Goal: Transaction & Acquisition: Purchase product/service

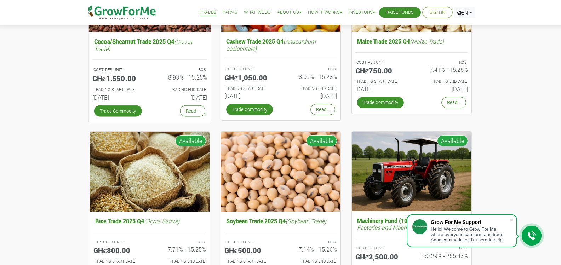
scroll to position [186, 0]
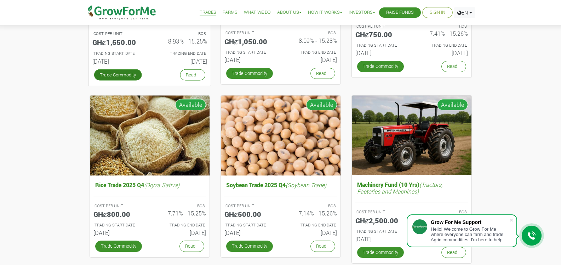
click at [128, 76] on link "Trade Commodity" at bounding box center [118, 74] width 48 height 11
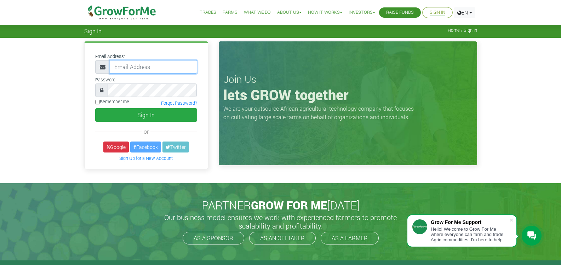
click at [169, 65] on input "email" at bounding box center [153, 66] width 87 height 13
type input "naryelgaza1030@gmail.com"
click at [179, 103] on link "Forgot Password?" at bounding box center [179, 103] width 36 height 6
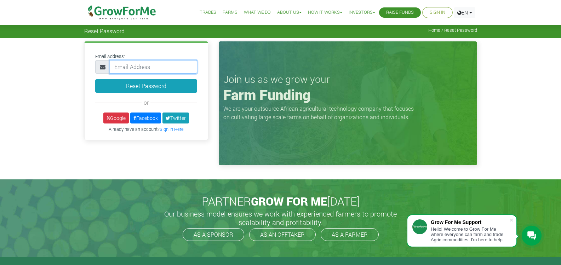
drag, startPoint x: 0, startPoint y: 0, endPoint x: 158, endPoint y: 67, distance: 171.9
click at [158, 67] on input "email" at bounding box center [153, 66] width 87 height 13
type input "nkum26650@gmail.com"
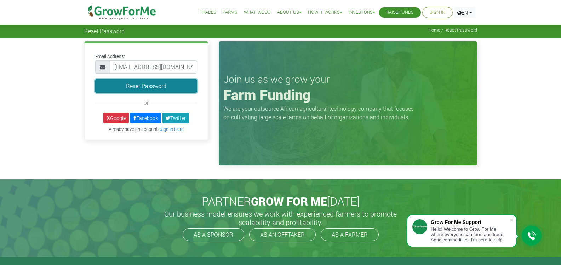
click at [168, 88] on button "Reset Password" at bounding box center [146, 85] width 102 height 13
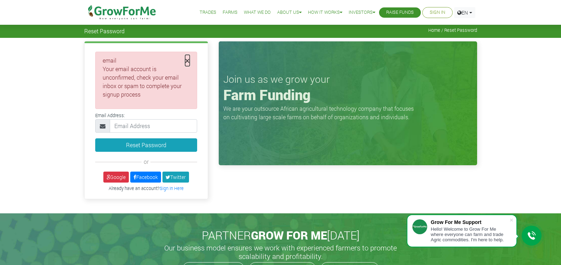
click at [189, 59] on span "×" at bounding box center [187, 60] width 5 height 11
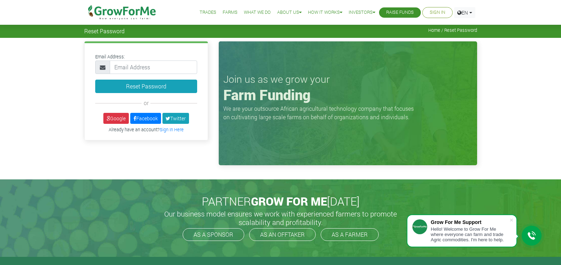
click at [435, 12] on link "Sign In" at bounding box center [438, 12] width 16 height 7
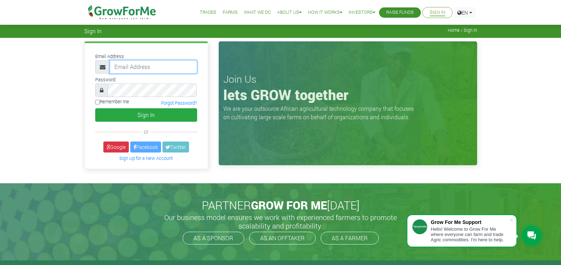
click at [171, 67] on input "email" at bounding box center [153, 66] width 87 height 13
click at [136, 100] on div "Remember me Forgot Password?" at bounding box center [146, 103] width 113 height 10
click at [182, 103] on link "Forgot Password?" at bounding box center [179, 103] width 36 height 6
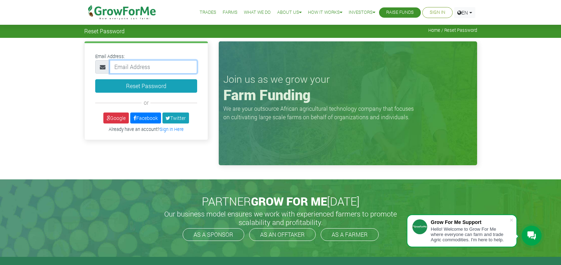
click at [153, 67] on input "email" at bounding box center [153, 66] width 87 height 13
type input "nkum26650@gmail.com"
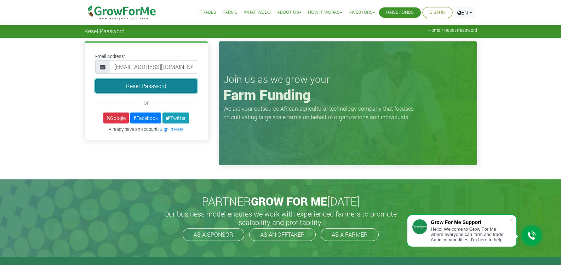
click at [169, 85] on button "Reset Password" at bounding box center [146, 85] width 102 height 13
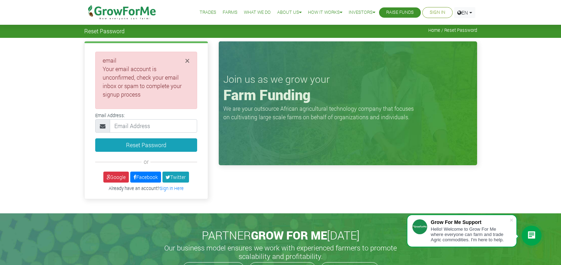
click at [430, 29] on span "Home / Reset Password" at bounding box center [452, 30] width 49 height 5
click at [433, 31] on span "Home / Reset Password" at bounding box center [452, 30] width 49 height 5
click at [435, 33] on span "Home / Reset Password" at bounding box center [452, 30] width 49 height 5
click at [426, 13] on li "Sign In" at bounding box center [437, 12] width 30 height 11
click at [173, 190] on link "Sign In Here" at bounding box center [172, 188] width 24 height 6
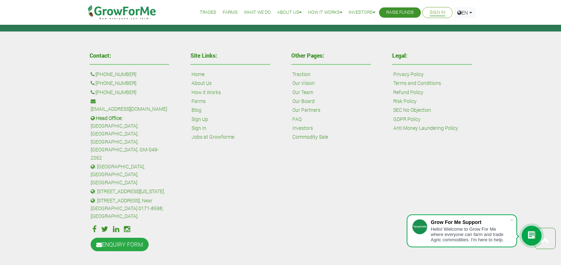
scroll to position [273, 0]
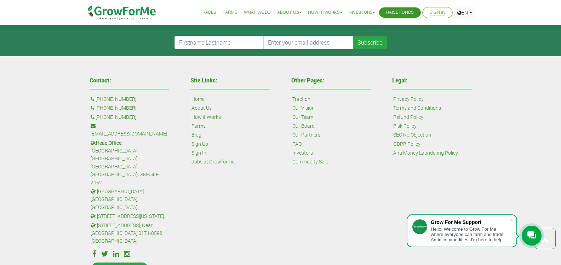
click at [200, 142] on link "Sign Up" at bounding box center [199, 144] width 17 height 8
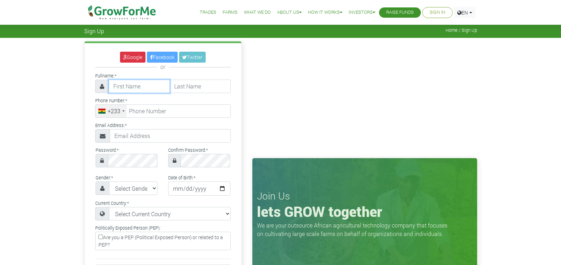
click at [150, 88] on input "text" at bounding box center [139, 86] width 61 height 13
click at [145, 88] on input "text" at bounding box center [139, 86] width 61 height 13
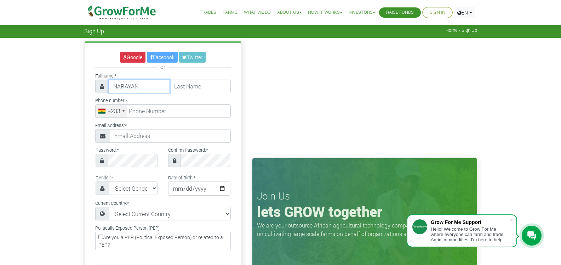
type input "NARAYAN"
click at [186, 90] on input "text" at bounding box center [200, 86] width 61 height 13
type input "KUM"
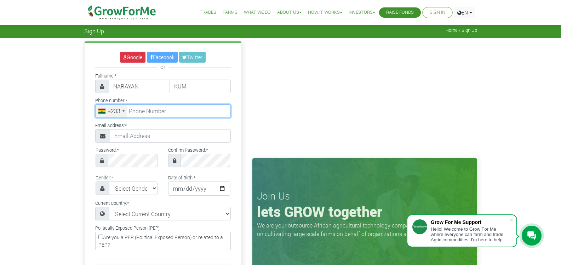
click at [161, 114] on input "tel" at bounding box center [163, 110] width 136 height 13
type input "53 294 2983"
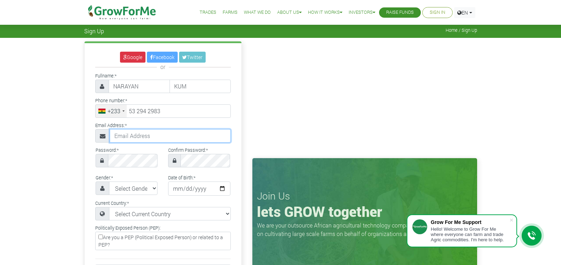
click at [151, 139] on input "text" at bounding box center [170, 135] width 121 height 13
type input "[EMAIL_ADDRESS][DOMAIN_NAME]"
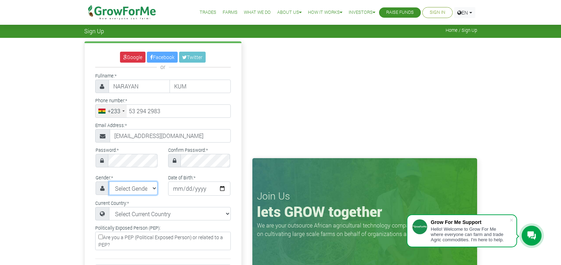
click at [152, 184] on select "Select Gender Female Male" at bounding box center [133, 188] width 49 height 13
select select "Male"
click at [109, 182] on select "Select Gender Female Male" at bounding box center [133, 188] width 49 height 13
click at [176, 188] on input "date" at bounding box center [199, 189] width 62 height 14
type input "1998-05-05"
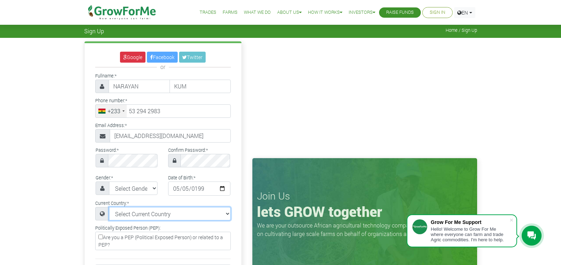
click at [162, 216] on select "Select Current Country Afghanistan Albania Algeria American Samoa Andorra Angol…" at bounding box center [170, 213] width 122 height 13
click at [109, 207] on select "Select Current Country Afghanistan Albania Algeria American Samoa Andorra Angol…" at bounding box center [170, 213] width 122 height 13
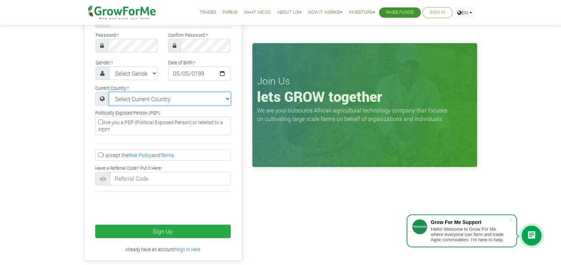
scroll to position [118, 0]
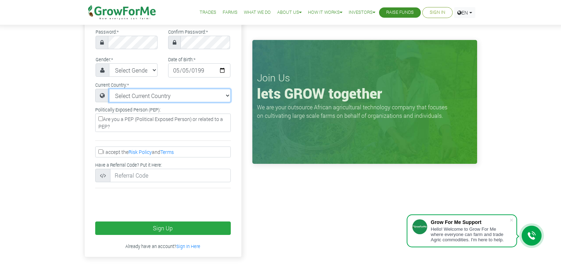
click at [168, 93] on select "Select Current Country Afghanistan Albania Algeria American Samoa Andorra Angol…" at bounding box center [170, 95] width 122 height 13
select select "Ghana"
click at [109, 89] on select "Select Current Country Afghanistan Albania Algeria American Samoa Andorra Angol…" at bounding box center [170, 95] width 122 height 13
click at [101, 119] on input "Are you a PEP (Political Exposed Person) or related to a PEP?" at bounding box center [100, 118] width 5 height 5
click at [113, 124] on label "Are you a PEP (Political Exposed Person) or related to a PEP?" at bounding box center [163, 123] width 136 height 18
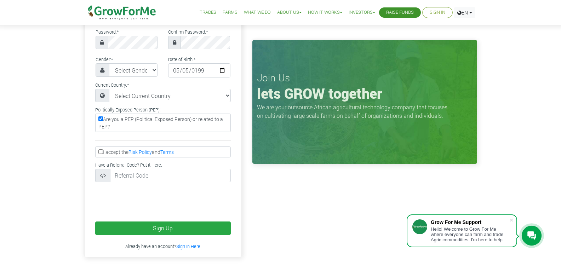
click at [103, 121] on input "Are you a PEP (Political Exposed Person) or related to a PEP?" at bounding box center [100, 118] width 5 height 5
checkbox input "false"
click at [101, 150] on input "I accept the Risk Policy and Terms" at bounding box center [100, 151] width 5 height 5
checkbox input "true"
click at [114, 123] on label "Are you a PEP (Political Exposed Person) or related to a PEP?" at bounding box center [163, 123] width 136 height 18
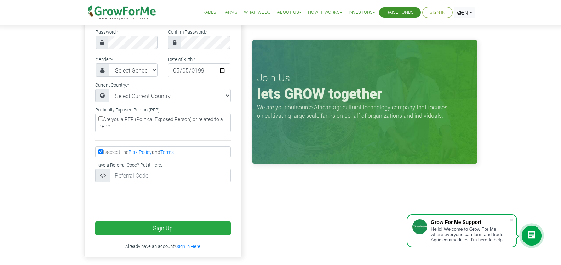
click at [103, 121] on input "Are you a PEP (Political Exposed Person) or related to a PEP?" at bounding box center [100, 118] width 5 height 5
click at [114, 123] on label "Are you a PEP (Political Exposed Person) or related to a PEP?" at bounding box center [163, 123] width 136 height 18
click at [103, 121] on input "Are you a PEP (Political Exposed Person) or related to a PEP?" at bounding box center [100, 118] width 5 height 5
checkbox input "false"
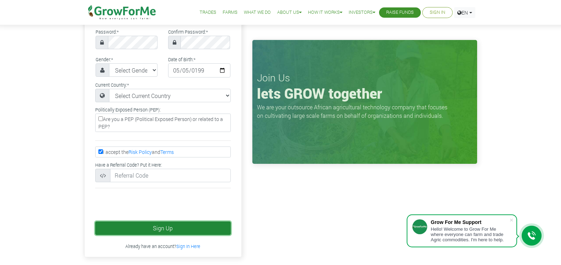
click at [131, 231] on button "Sign Up" at bounding box center [163, 228] width 136 height 13
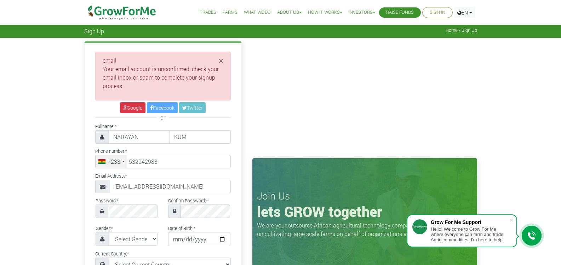
type input "53 294 2983"
click at [223, 59] on span "×" at bounding box center [221, 60] width 5 height 11
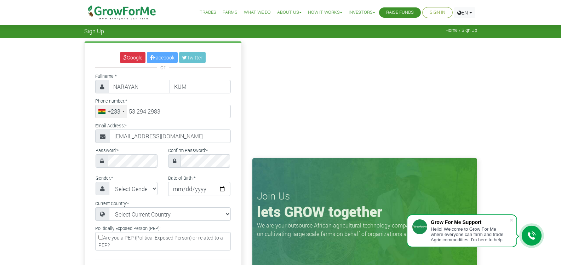
click at [433, 9] on link "Sign In" at bounding box center [438, 12] width 16 height 7
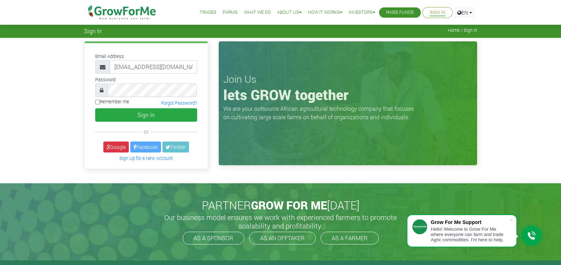
click at [99, 100] on input "Remember me" at bounding box center [97, 102] width 5 height 5
checkbox input "true"
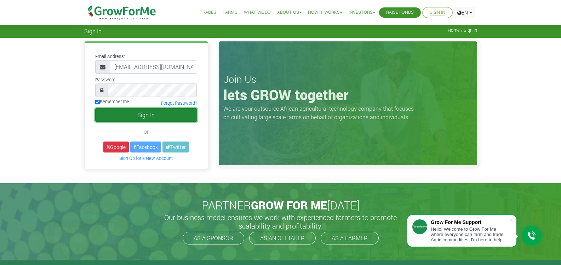
click at [116, 114] on button "Sign In" at bounding box center [146, 114] width 102 height 13
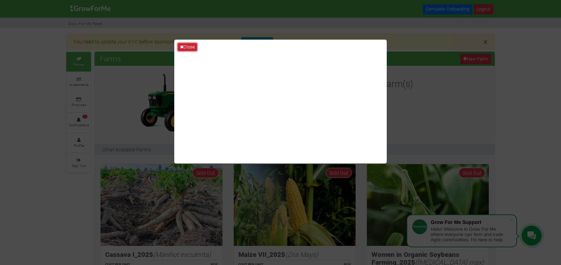
click at [188, 46] on button "Close" at bounding box center [187, 47] width 19 height 8
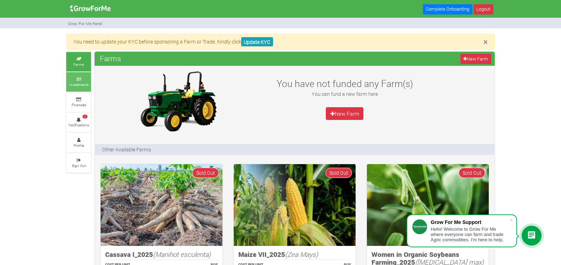
click at [80, 82] on small "Investments" at bounding box center [78, 84] width 19 height 5
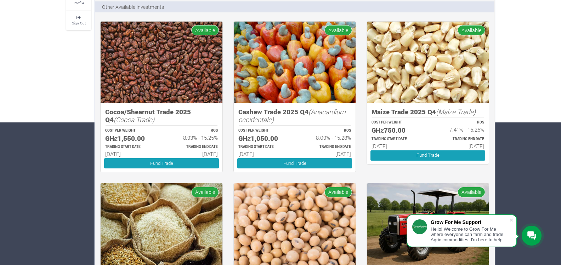
scroll to position [151, 0]
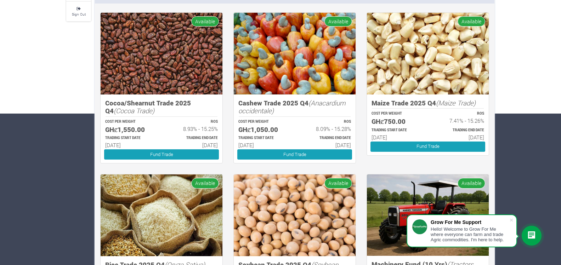
click at [156, 131] on div "COST PER WEIGHT GHȼ1,550.00" at bounding box center [130, 126] width 63 height 16
click at [159, 95] on div "Cocoa/Shearnut Trade 2025 Q4 (Cocoa Trade) COST PER WEIGHT GHȼ1,550.00 ROS 8.93…" at bounding box center [162, 128] width 122 height 69
click at [156, 152] on link "Fund Trade" at bounding box center [161, 154] width 115 height 10
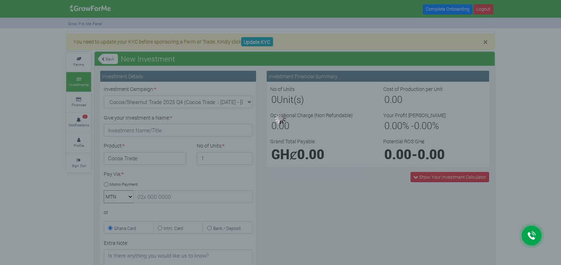
type input "1"
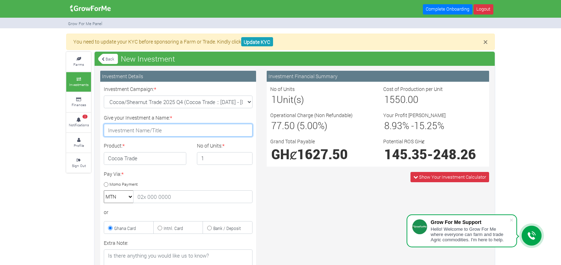
click at [177, 131] on input "Give your Investment a Name: *" at bounding box center [178, 130] width 149 height 13
type input "future"
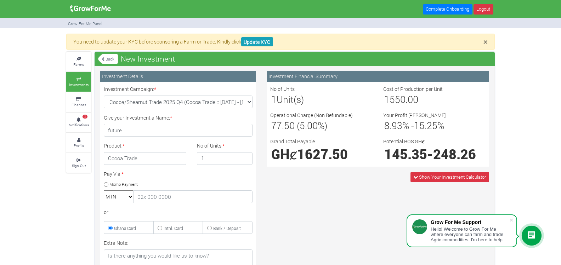
click at [166, 146] on div "Product: * Cocoa Trade" at bounding box center [144, 153] width 93 height 23
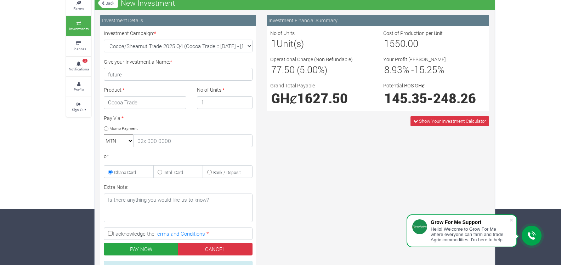
scroll to position [58, 0]
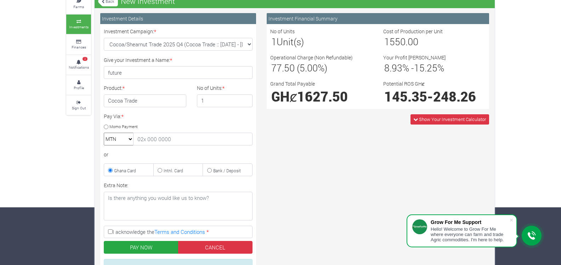
click at [105, 127] on input "Momo Payment" at bounding box center [106, 127] width 5 height 5
radio input "true"
click at [159, 138] on input "text" at bounding box center [192, 139] width 119 height 13
type input "0532942983"
click at [165, 152] on div "or" at bounding box center [178, 154] width 149 height 7
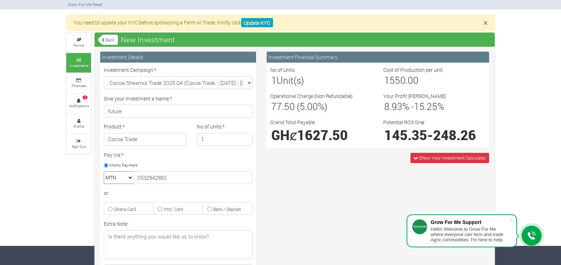
scroll to position [6, 0]
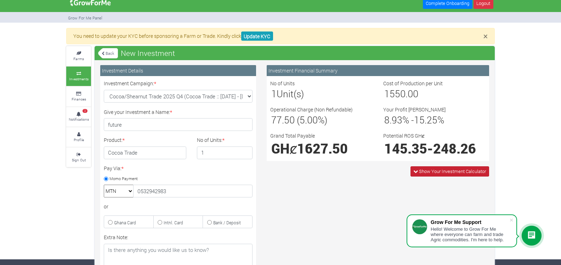
click at [434, 171] on span "Show Your Investment Calculator" at bounding box center [452, 171] width 67 height 6
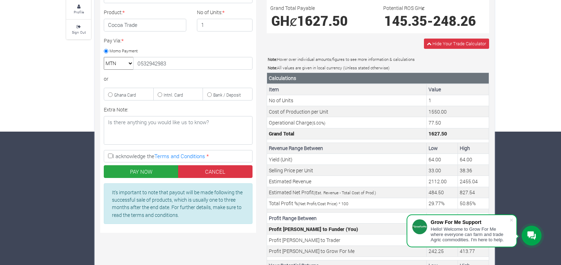
scroll to position [175, 0]
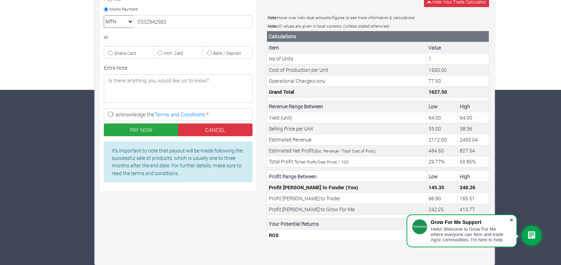
click at [510, 219] on span at bounding box center [511, 220] width 7 height 7
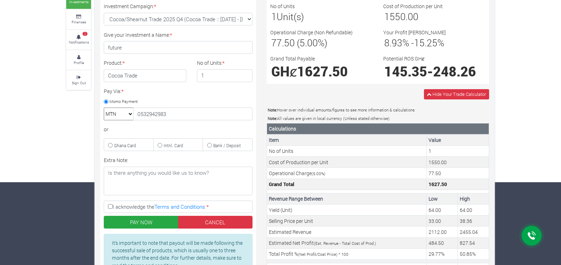
scroll to position [79, 0]
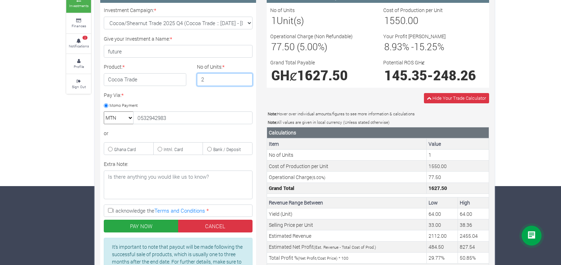
type input "2"
click at [245, 79] on input "2" at bounding box center [225, 79] width 56 height 13
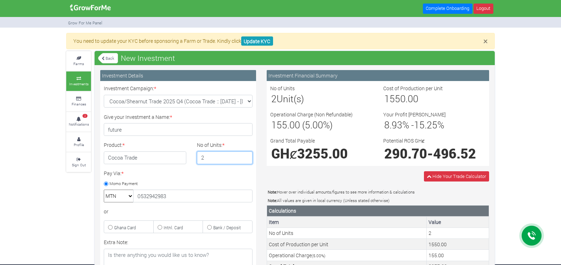
scroll to position [0, 0]
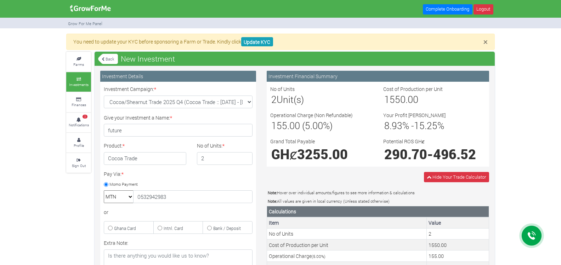
click at [103, 62] on link "Back" at bounding box center [108, 59] width 20 height 12
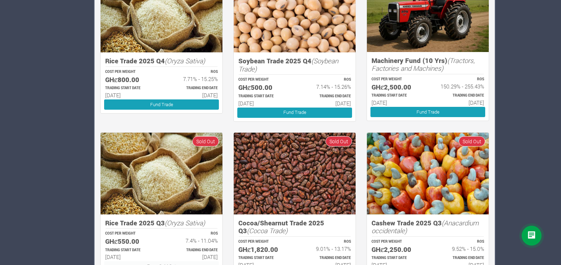
scroll to position [355, 0]
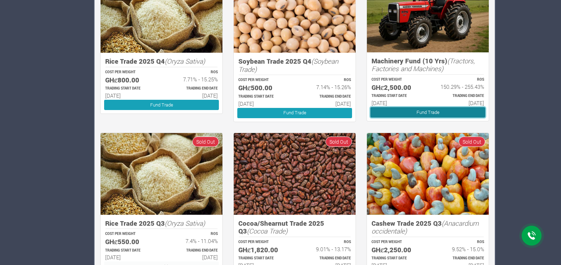
click at [405, 111] on link "Fund Trade" at bounding box center [427, 112] width 115 height 10
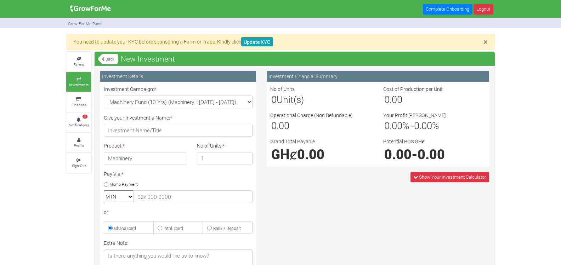
type input "1"
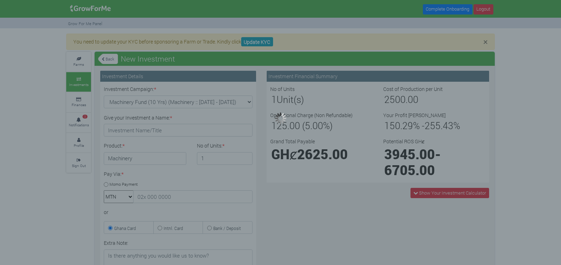
click at [235, 130] on div at bounding box center [280, 132] width 561 height 265
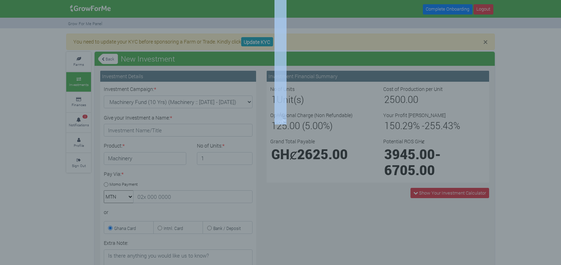
click at [235, 130] on div at bounding box center [280, 132] width 561 height 265
click at [252, 168] on div at bounding box center [280, 132] width 561 height 265
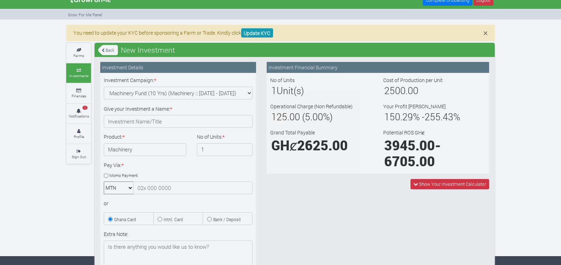
scroll to position [8, 0]
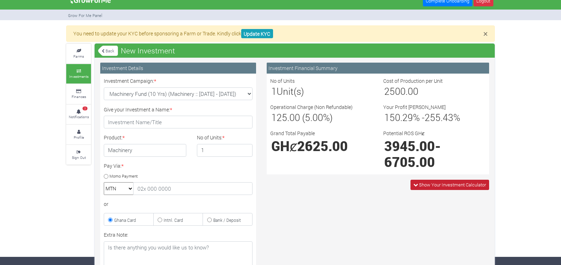
click at [430, 184] on span "Show Your Investment Calculator" at bounding box center [452, 185] width 67 height 6
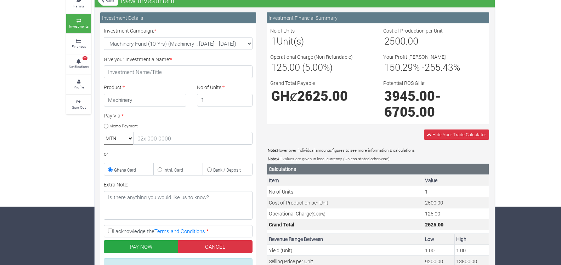
scroll to position [47, 0]
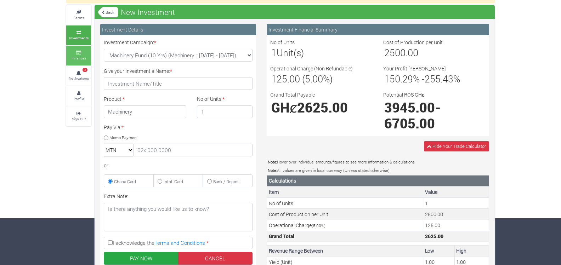
click at [79, 57] on small "Finances" at bounding box center [78, 58] width 15 height 5
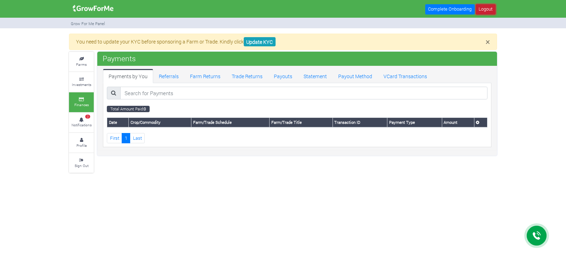
click at [487, 12] on link "Logout" at bounding box center [486, 9] width 20 height 10
